Goal: Navigation & Orientation: Find specific page/section

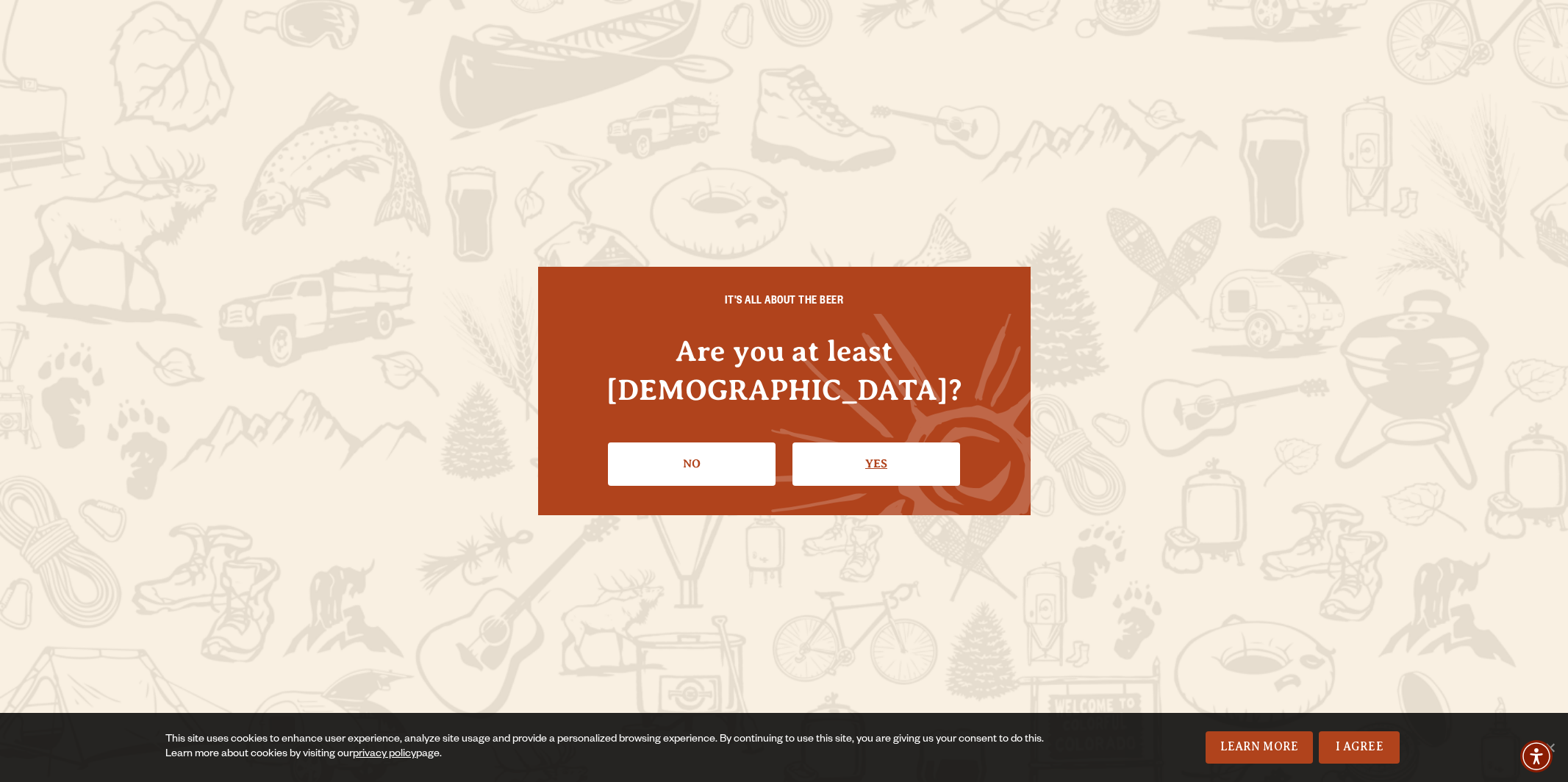
click at [847, 453] on link "Yes" at bounding box center [875, 464] width 168 height 43
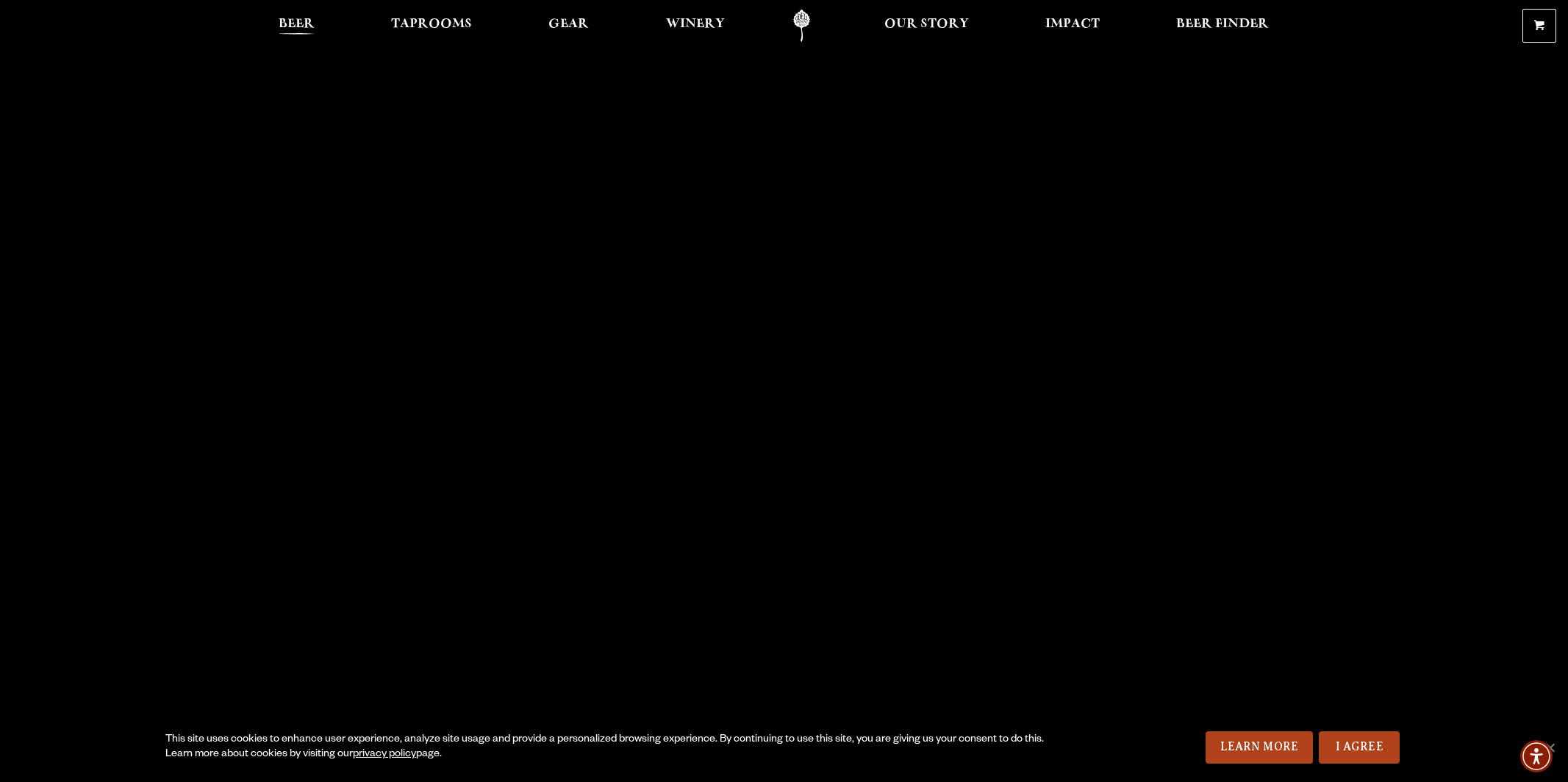
click at [289, 13] on link "Beer" at bounding box center [296, 26] width 55 height 33
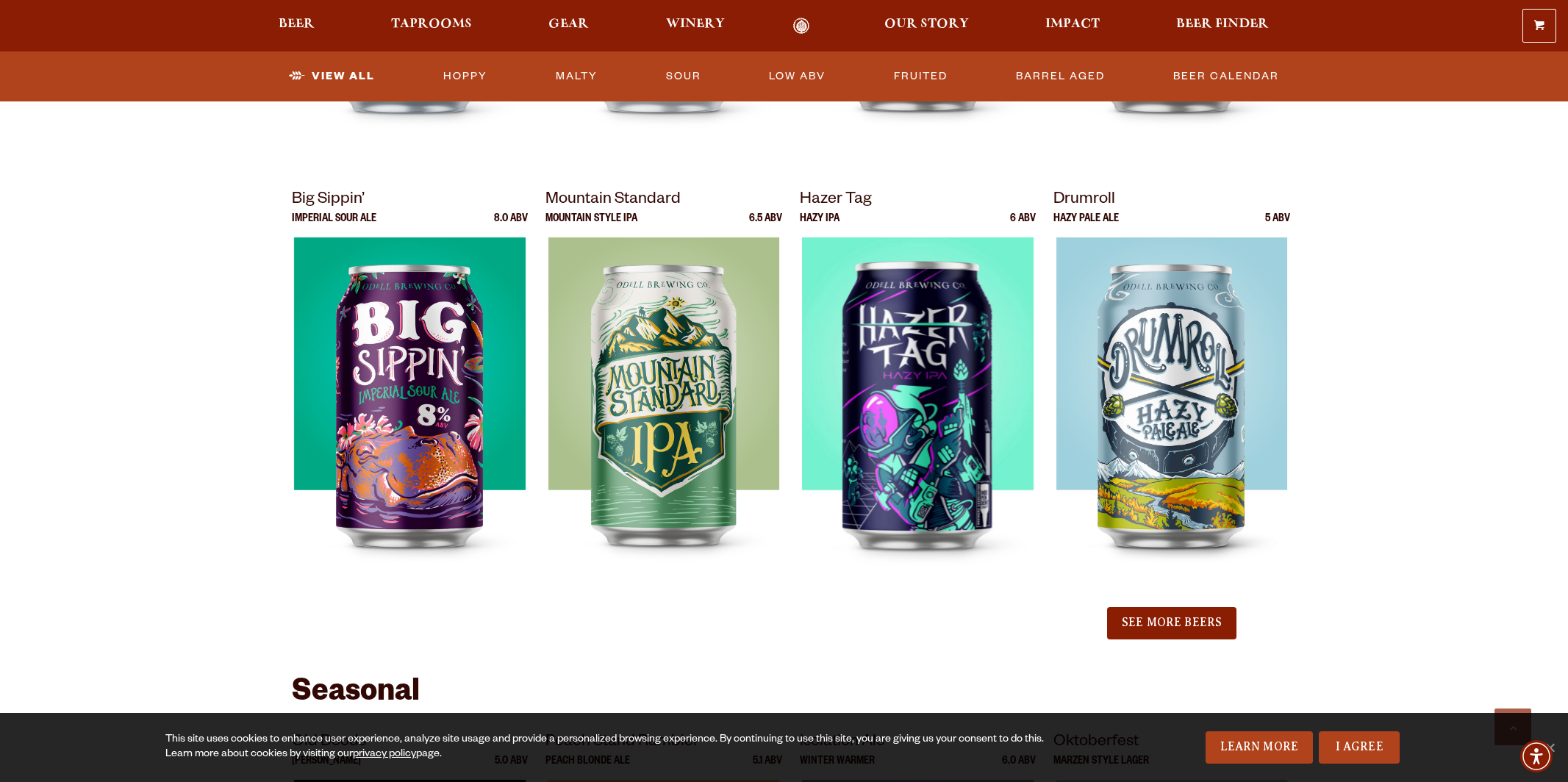
scroll to position [1432, 0]
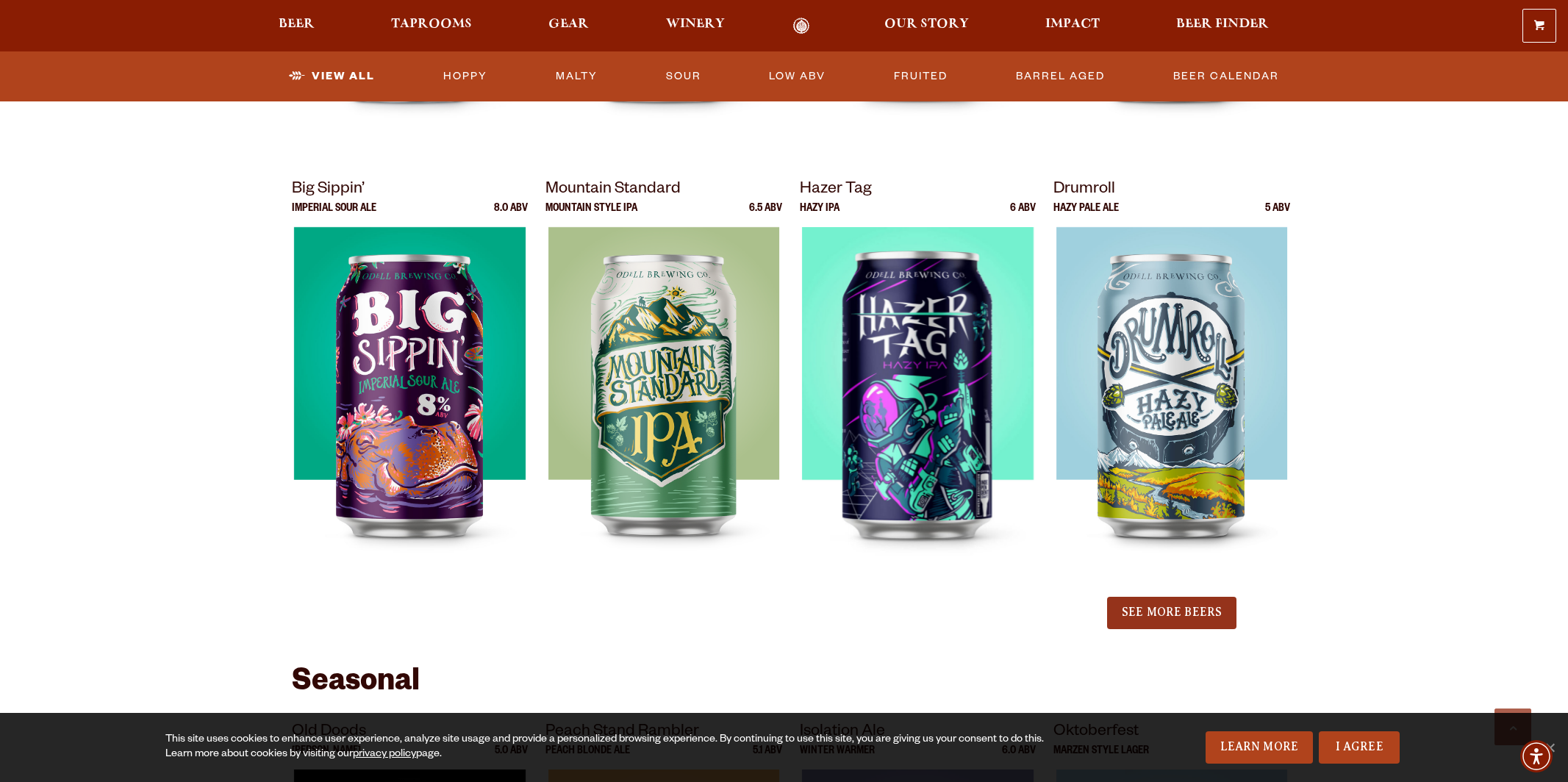
click at [1154, 601] on button "See More Beers" at bounding box center [1171, 613] width 130 height 33
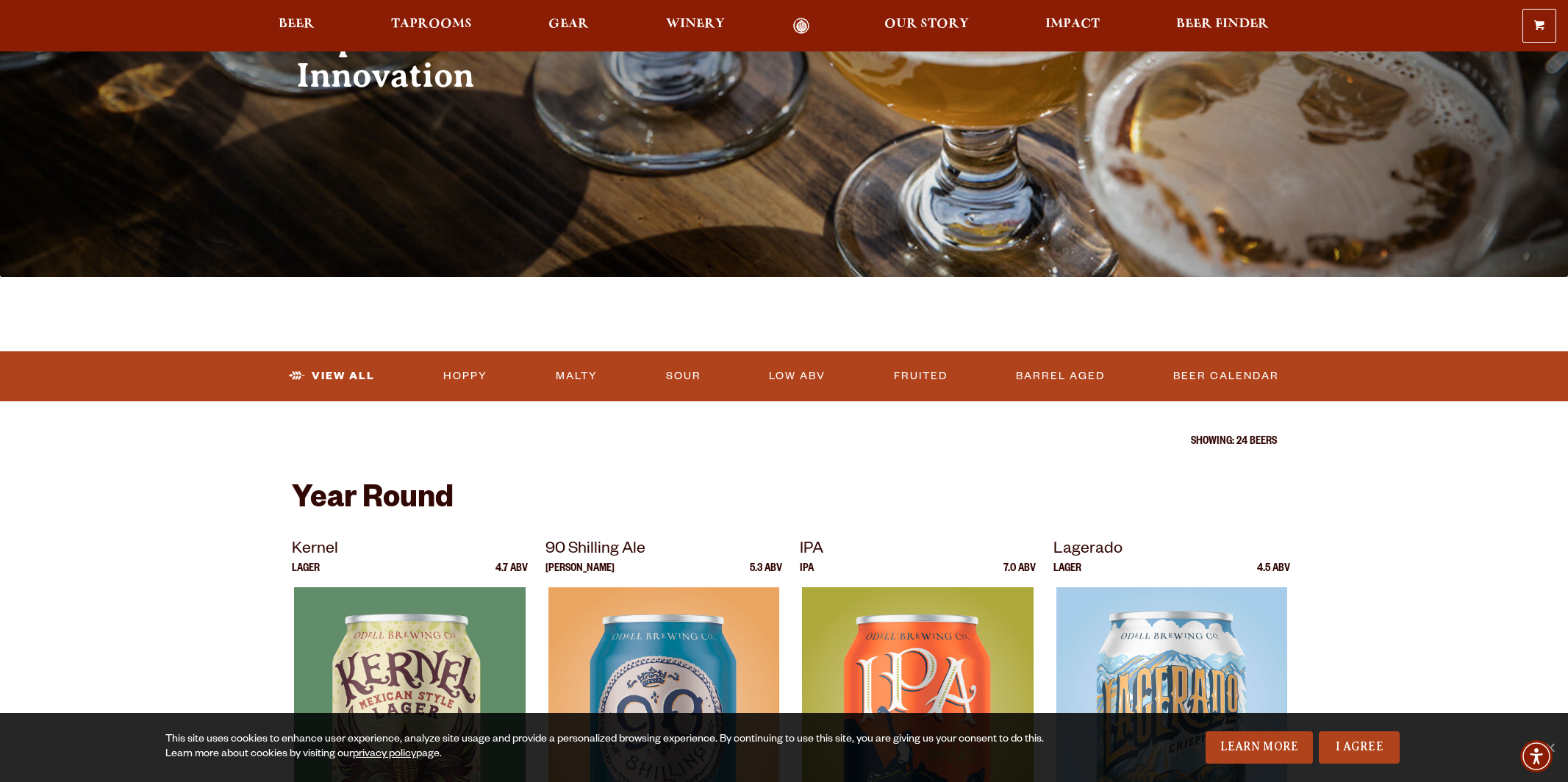
scroll to position [0, 0]
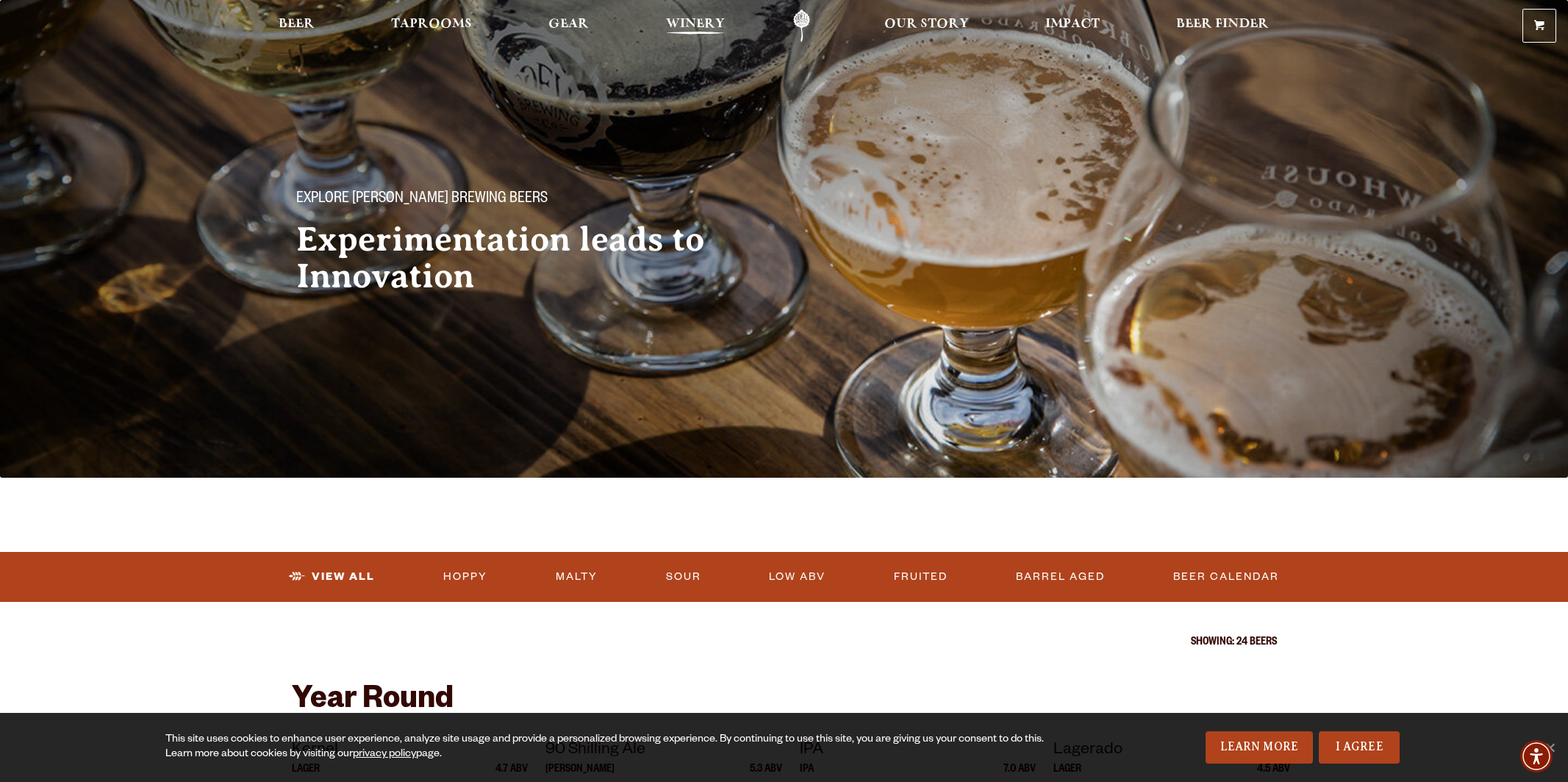
click at [670, 23] on span "Winery" at bounding box center [695, 24] width 59 height 12
click at [550, 25] on span "Gear" at bounding box center [569, 24] width 41 height 12
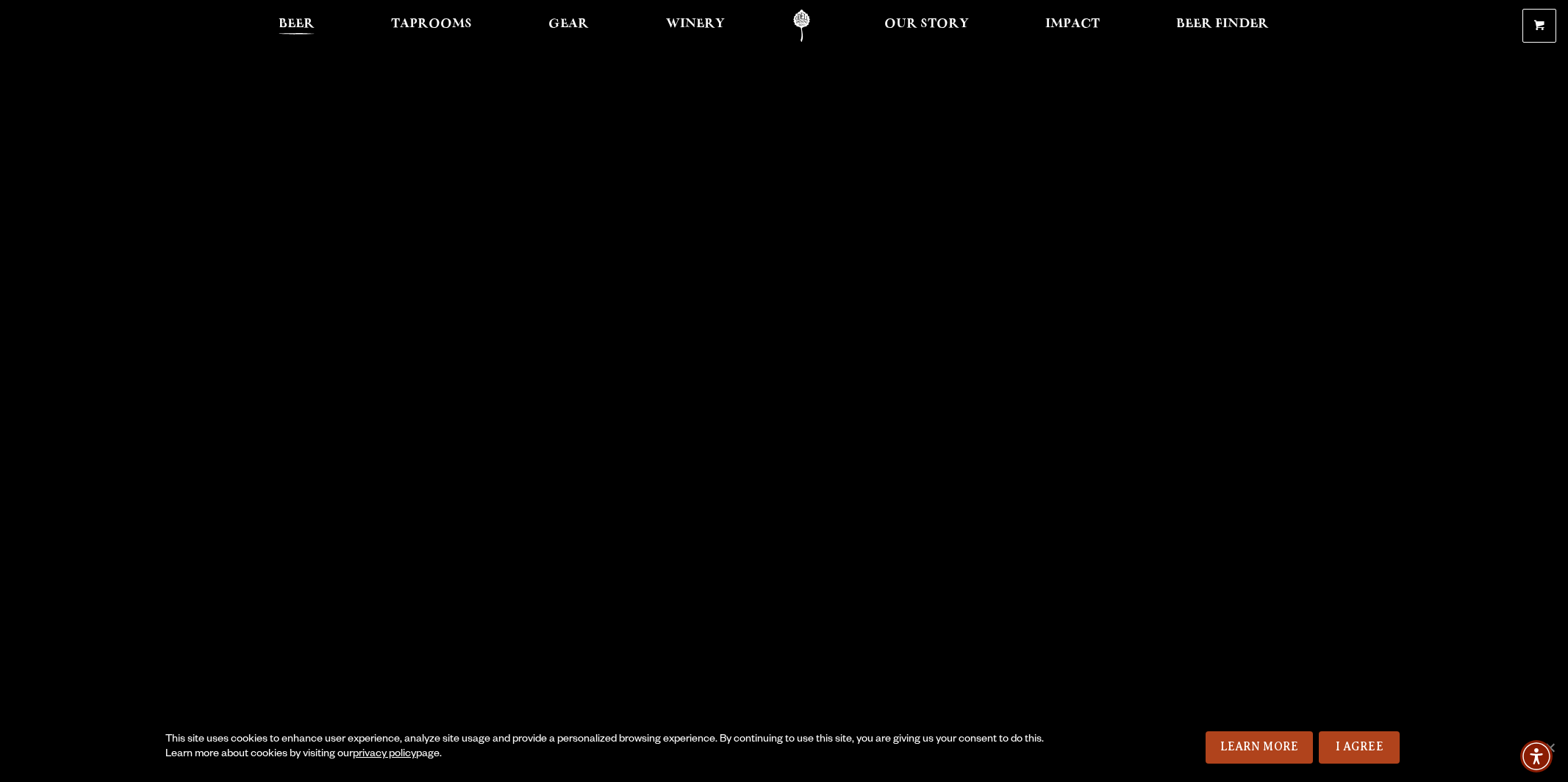
click at [270, 18] on link "Beer" at bounding box center [296, 26] width 55 height 33
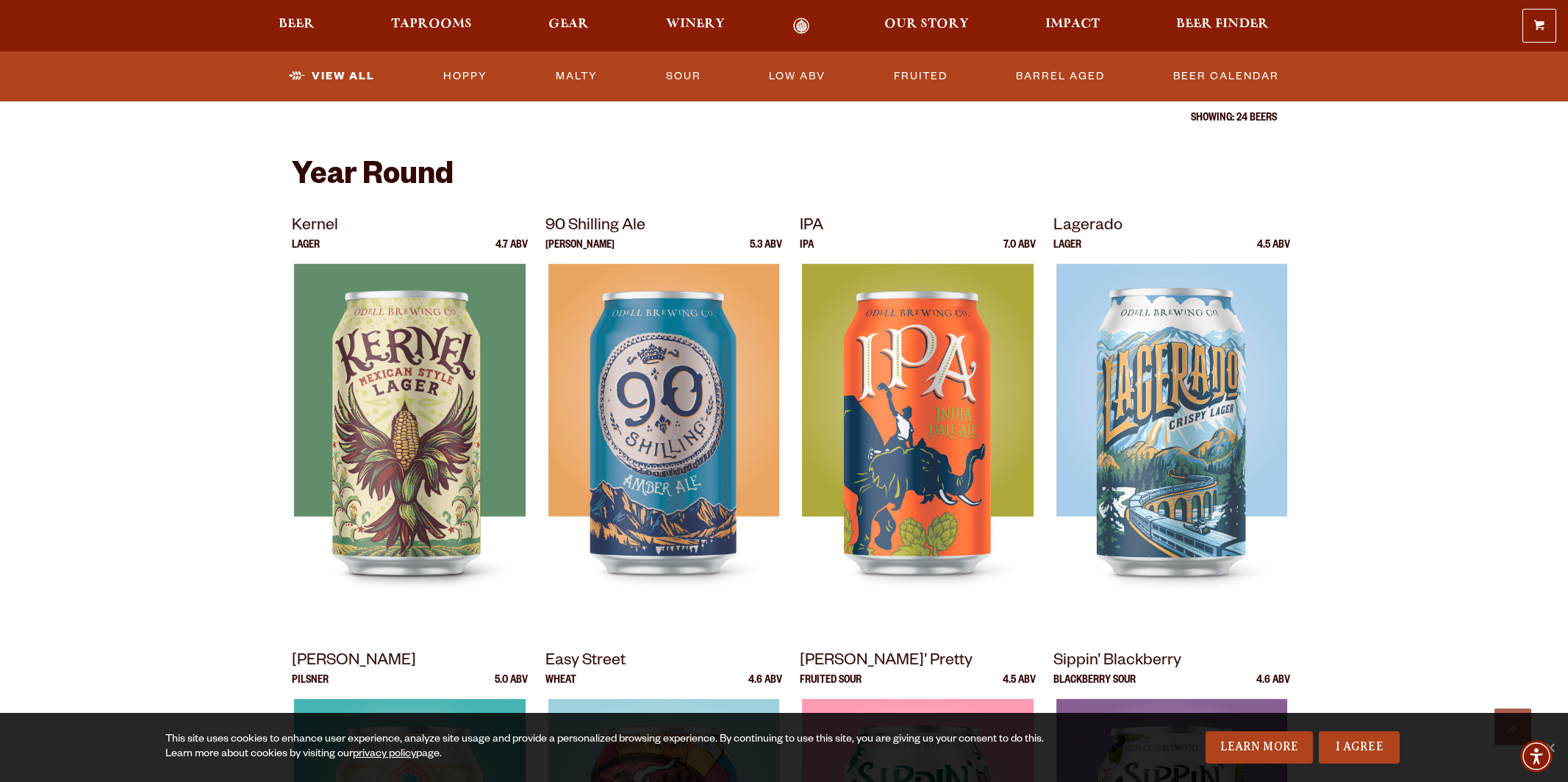
scroll to position [719, 0]
